Goal: Check status: Check status

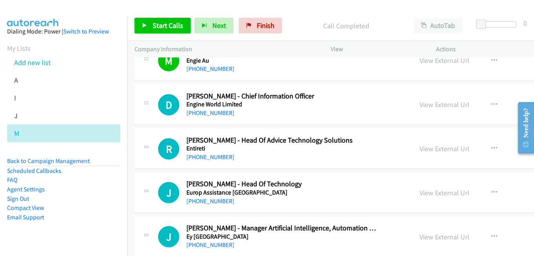
scroll to position [5313, 0]
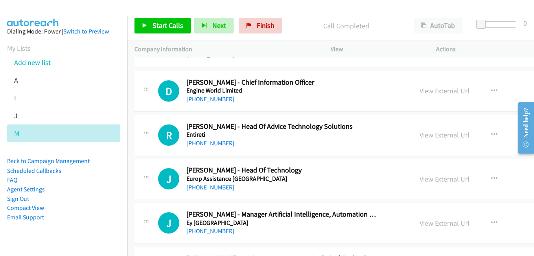
click at [354, 96] on div "[PHONE_NUMBER]" at bounding box center [282, 98] width 191 height 9
click at [420, 94] on link "View External Url" at bounding box center [445, 90] width 50 height 9
click at [420, 135] on link "View External Url" at bounding box center [445, 134] width 50 height 9
drag, startPoint x: 407, startPoint y: 181, endPoint x: 367, endPoint y: 162, distance: 44.5
click at [420, 181] on link "View External Url" at bounding box center [445, 178] width 50 height 9
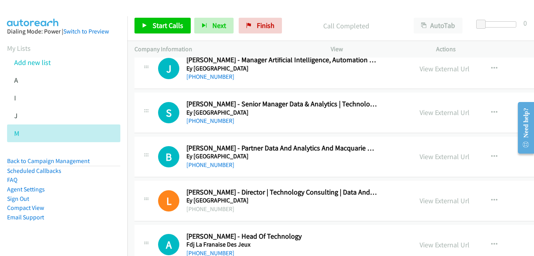
scroll to position [5470, 0]
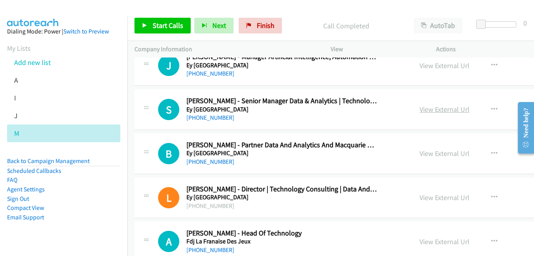
click at [420, 108] on link "View External Url" at bounding box center [445, 109] width 50 height 9
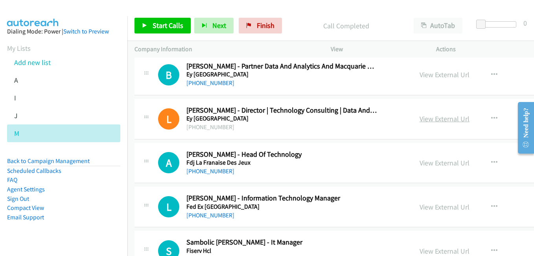
scroll to position [5589, 0]
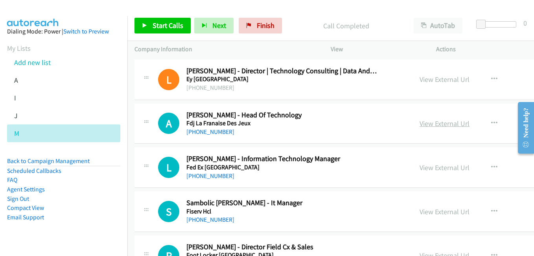
click at [420, 126] on link "View External Url" at bounding box center [445, 123] width 50 height 9
click at [420, 166] on link "View External Url" at bounding box center [445, 167] width 50 height 9
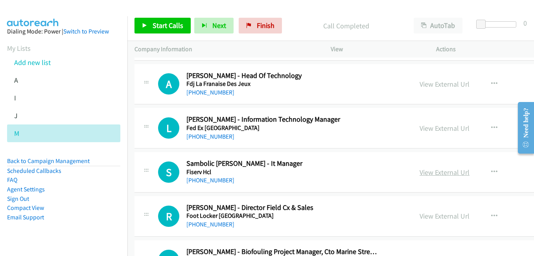
click at [420, 171] on link "View External Url" at bounding box center [445, 172] width 50 height 9
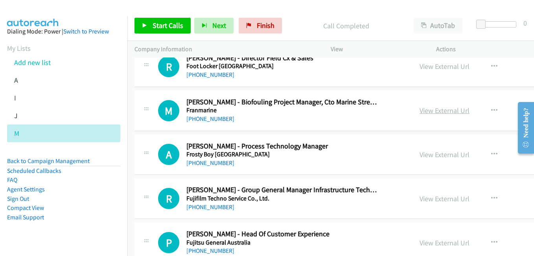
scroll to position [5785, 0]
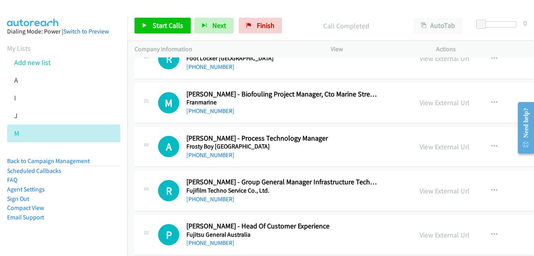
drag, startPoint x: 411, startPoint y: 148, endPoint x: 336, endPoint y: 118, distance: 81.3
click at [420, 148] on link "View External Url" at bounding box center [445, 146] width 50 height 9
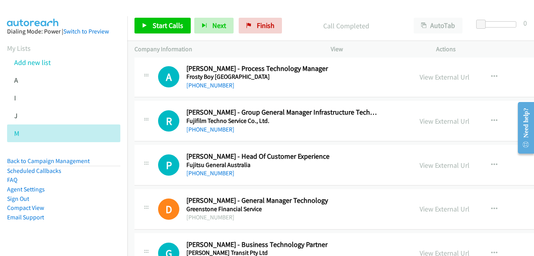
scroll to position [5864, 0]
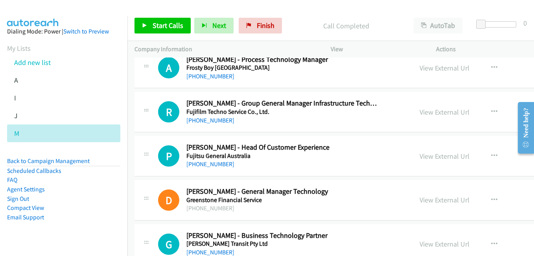
drag, startPoint x: 405, startPoint y: 115, endPoint x: 340, endPoint y: 94, distance: 68.3
click at [420, 115] on link "View External Url" at bounding box center [445, 111] width 50 height 9
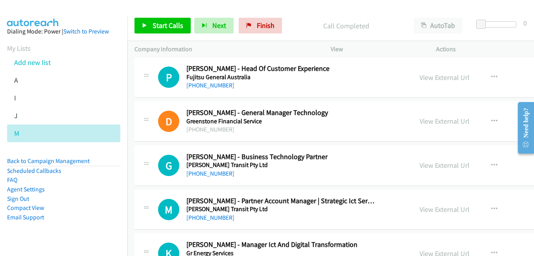
scroll to position [5982, 0]
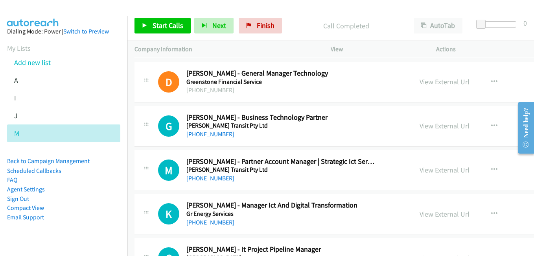
click at [420, 128] on link "View External Url" at bounding box center [445, 125] width 50 height 9
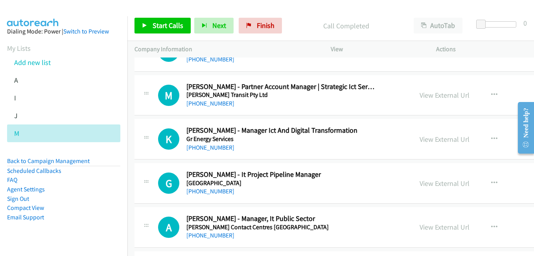
scroll to position [6061, 0]
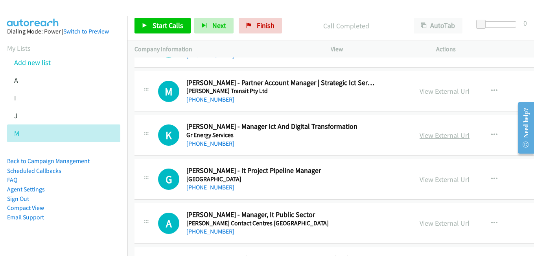
click at [420, 135] on link "View External Url" at bounding box center [445, 135] width 50 height 9
click at [420, 181] on link "View External Url" at bounding box center [445, 179] width 50 height 9
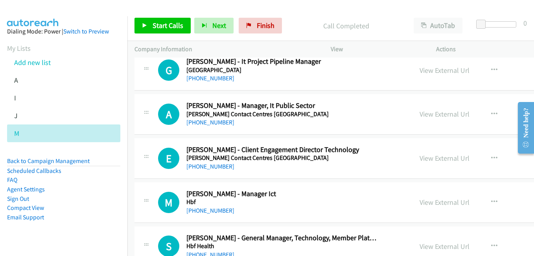
scroll to position [6179, 0]
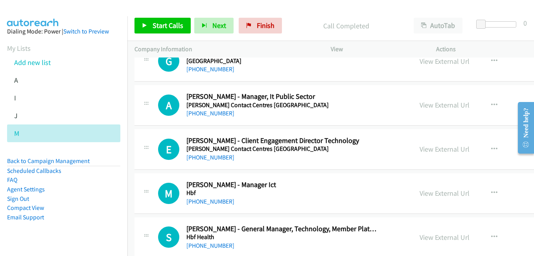
drag, startPoint x: 405, startPoint y: 105, endPoint x: 136, endPoint y: 0, distance: 289.3
click at [420, 107] on link "View External Url" at bounding box center [445, 104] width 50 height 9
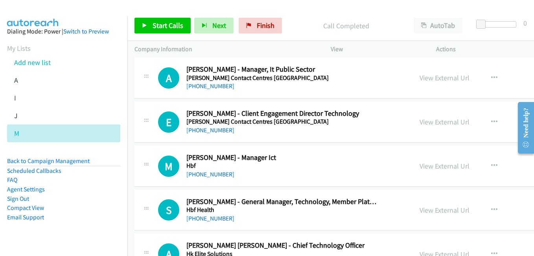
scroll to position [6218, 0]
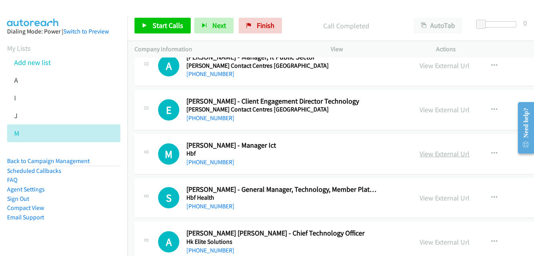
click at [420, 155] on link "View External Url" at bounding box center [445, 153] width 50 height 9
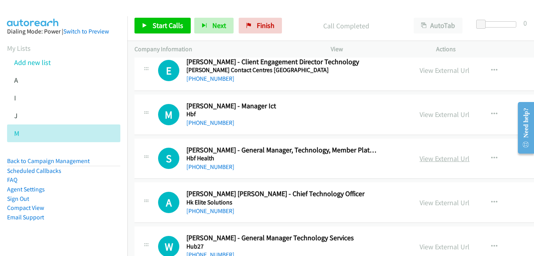
click at [420, 159] on link "View External Url" at bounding box center [445, 158] width 50 height 9
